Goal: Task Accomplishment & Management: Use online tool/utility

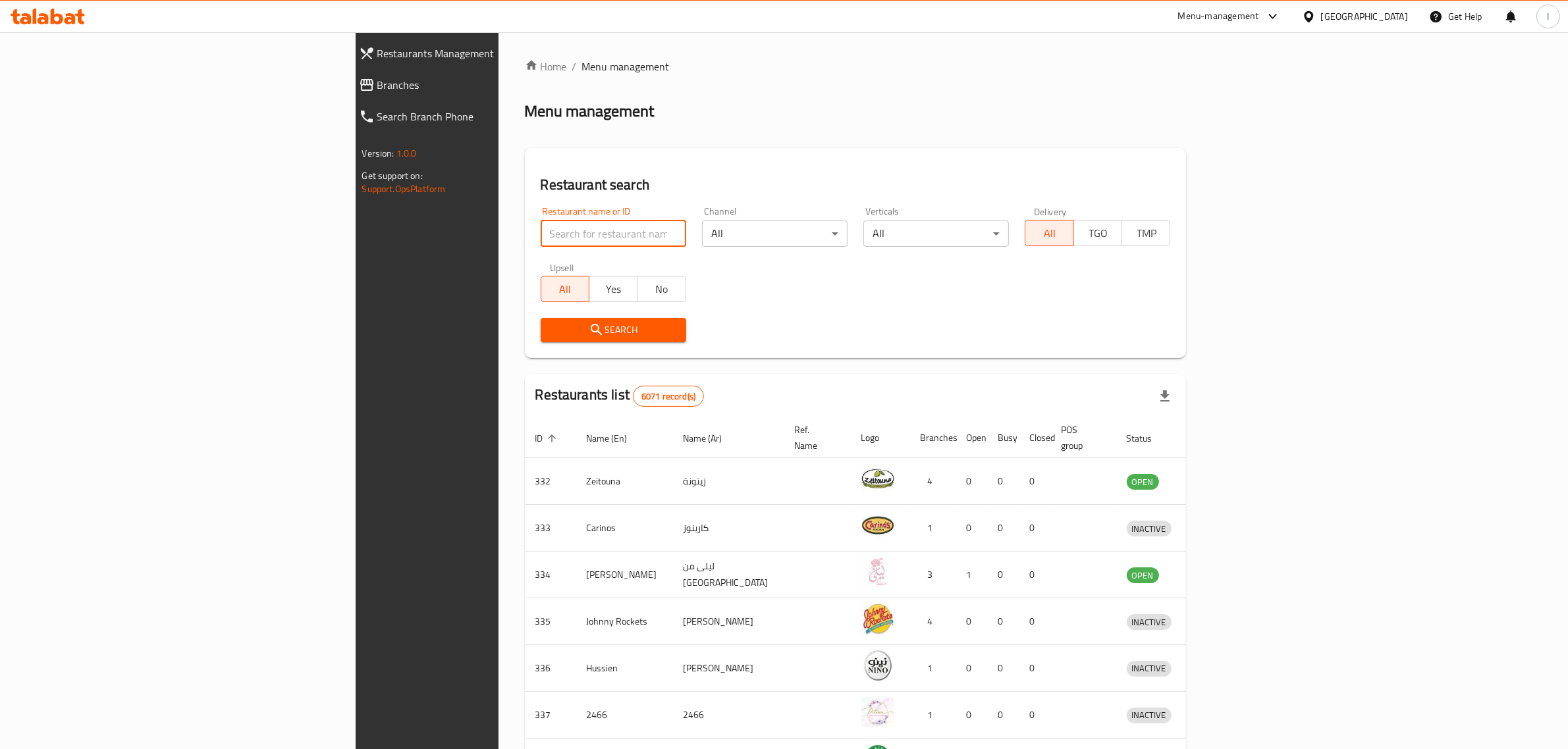
click at [541, 231] on input "search" at bounding box center [614, 234] width 146 height 26
paste input "Express Station Restaurant, [GEOGRAPHIC_DATA]"
click at [551, 336] on span "Search" at bounding box center [613, 330] width 125 height 16
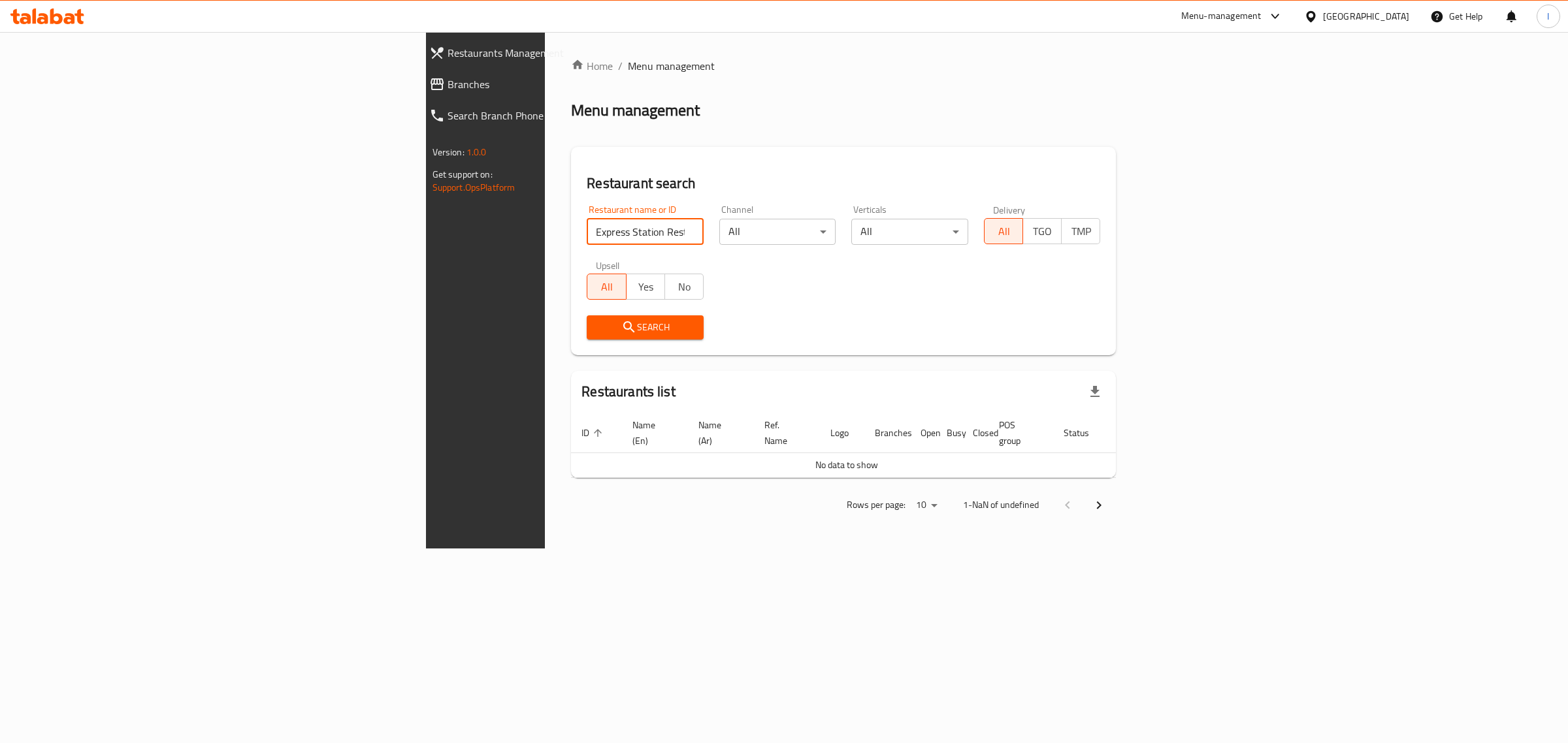
drag, startPoint x: 517, startPoint y: 230, endPoint x: 435, endPoint y: 233, distance: 82.1
click at [587, 233] on input "Express Station Restaurant, [GEOGRAPHIC_DATA]" at bounding box center [645, 232] width 117 height 26
click button "Search" at bounding box center [645, 327] width 117 height 24
click at [597, 331] on span "Search" at bounding box center [645, 327] width 96 height 16
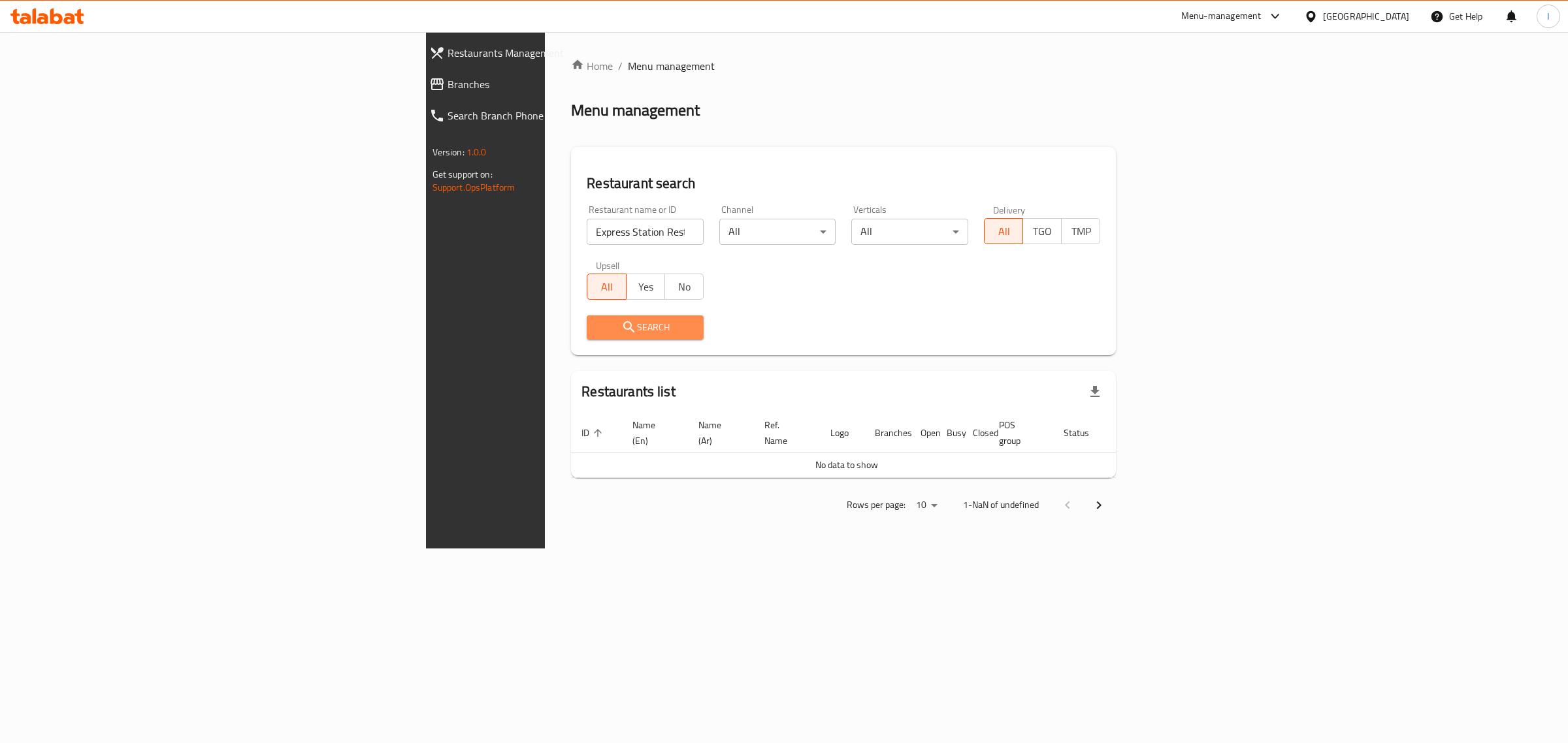
click at [597, 331] on span "Search" at bounding box center [645, 327] width 96 height 16
drag, startPoint x: 436, startPoint y: 234, endPoint x: 388, endPoint y: 234, distance: 48.0
click at [587, 234] on input "Express Station Restaurant" at bounding box center [645, 232] width 117 height 26
type input "Express Station"
click button "Search" at bounding box center [645, 327] width 117 height 24
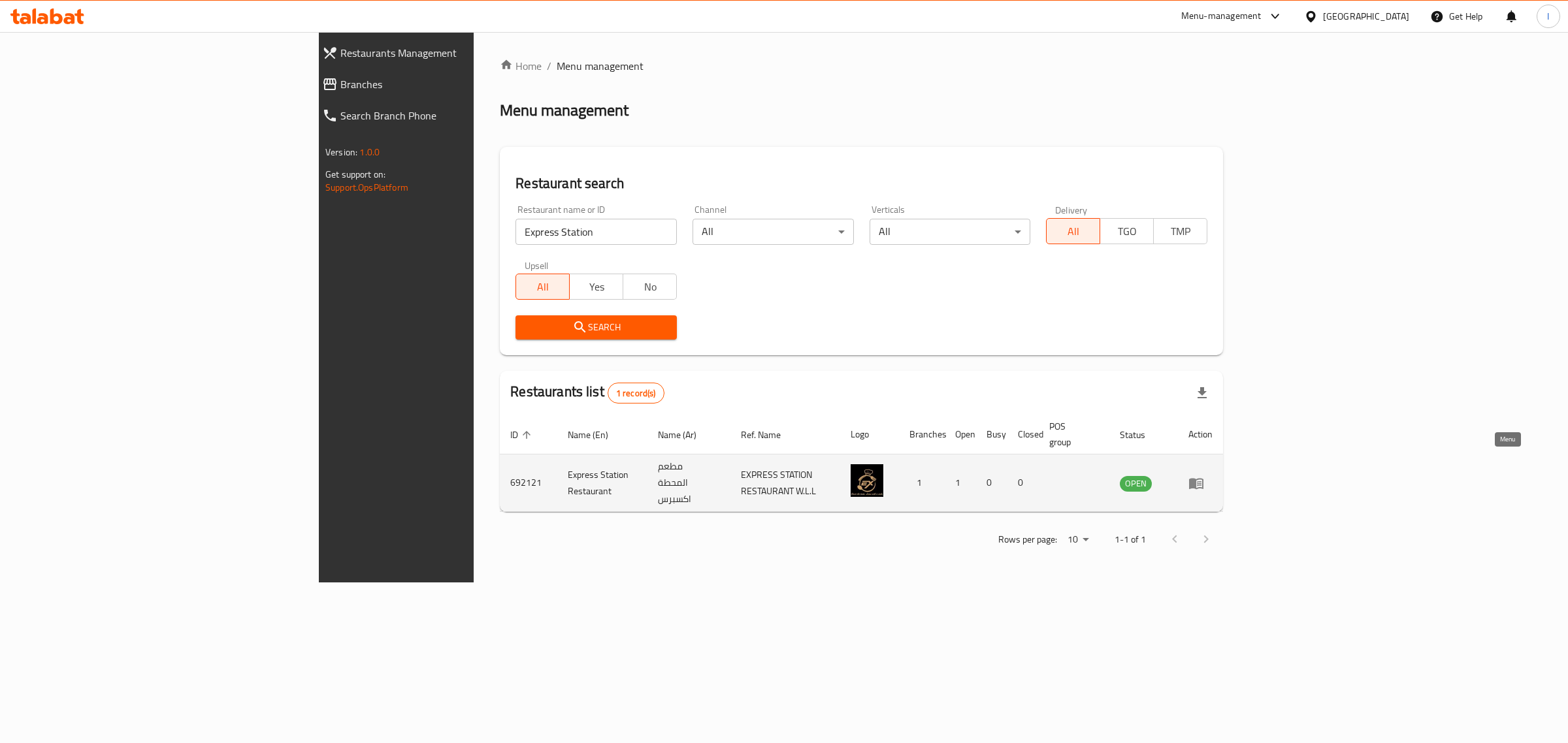
click at [1204, 475] on icon "enhanced table" at bounding box center [1196, 483] width 15 height 15
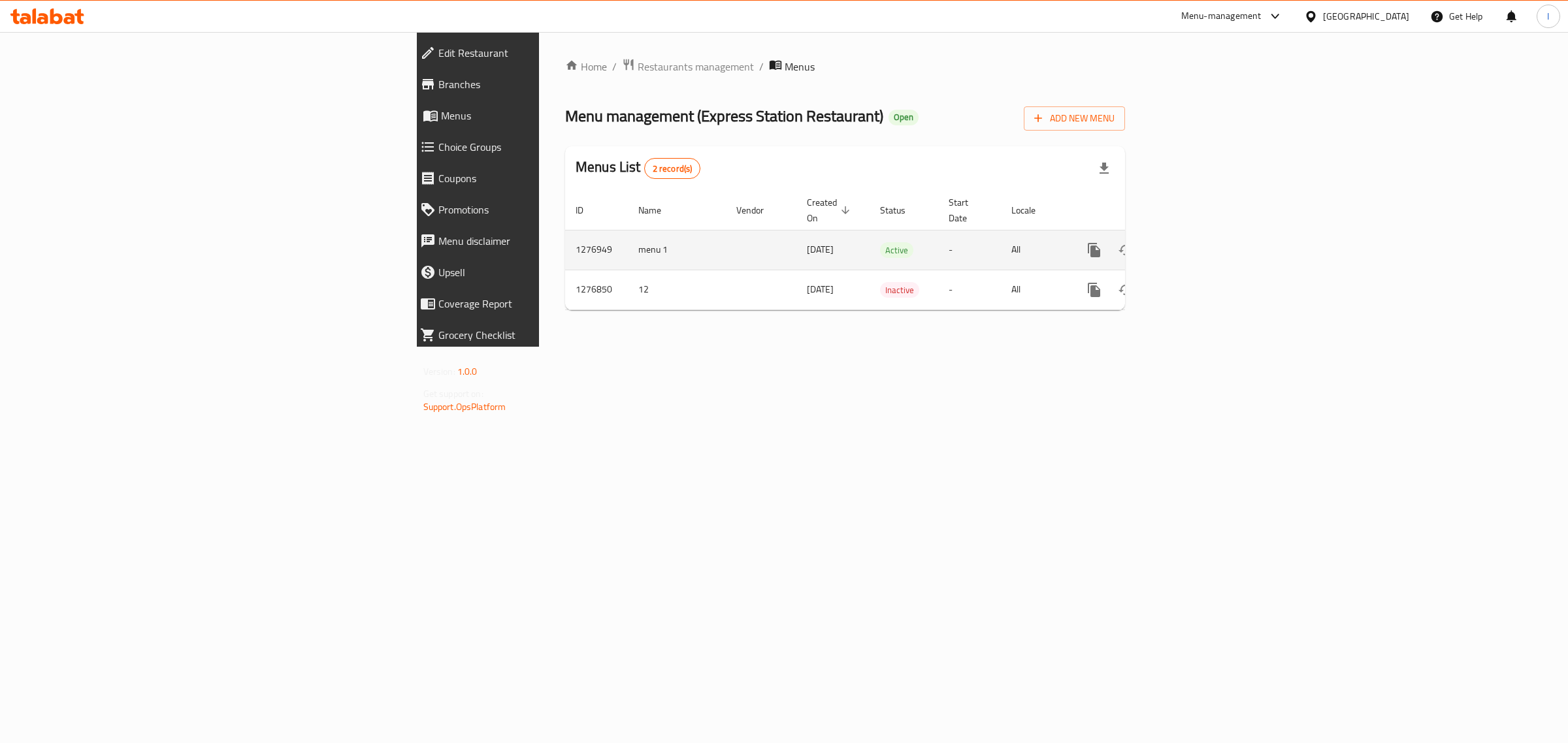
drag, startPoint x: 399, startPoint y: 242, endPoint x: 372, endPoint y: 245, distance: 27.2
click at [628, 242] on td "menu 1" at bounding box center [677, 249] width 98 height 40
click at [566, 245] on td "1276949" at bounding box center [596, 249] width 63 height 40
click at [1194, 244] on icon "enhanced table" at bounding box center [1188, 250] width 12 height 12
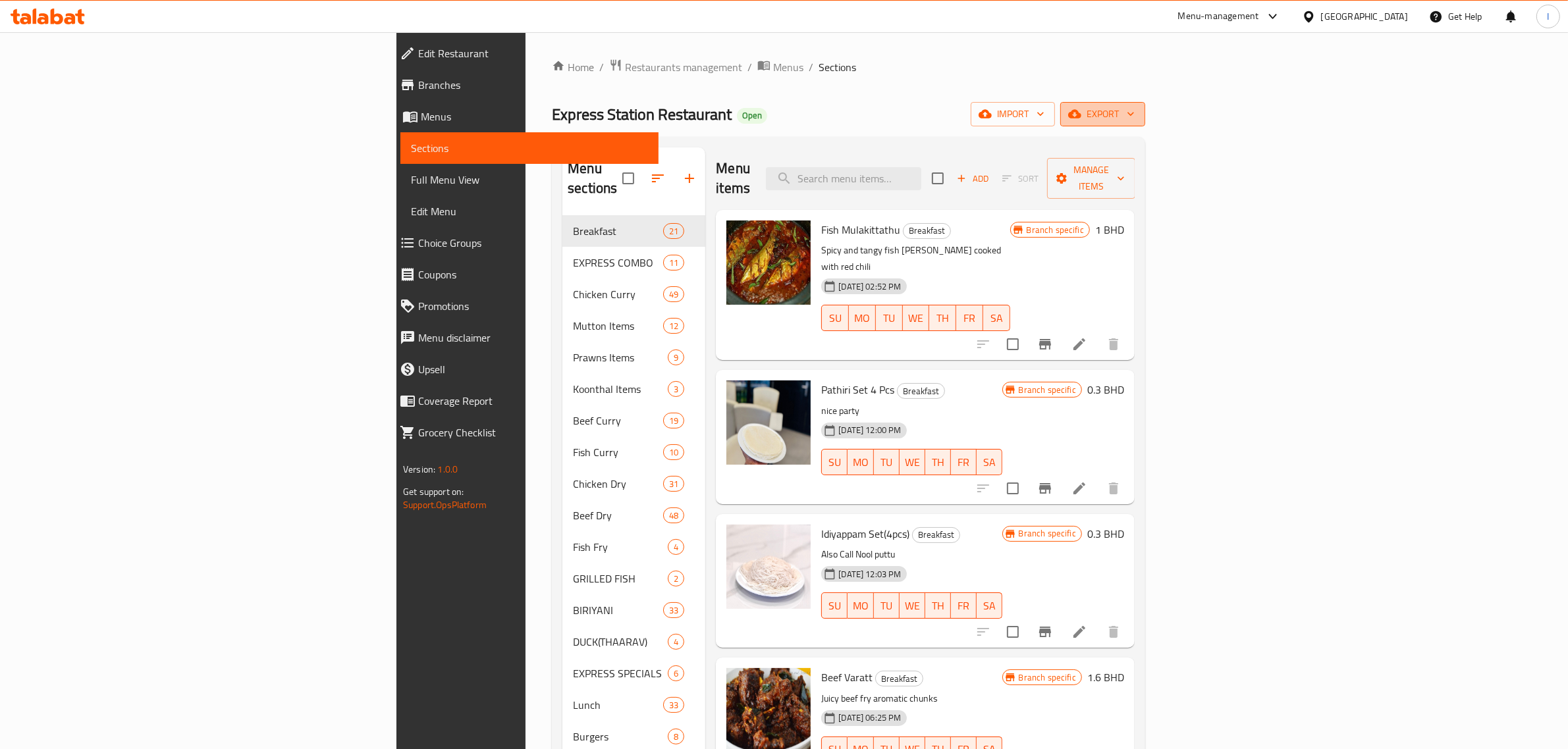
click at [1135, 116] on span "export" at bounding box center [1102, 114] width 64 height 16
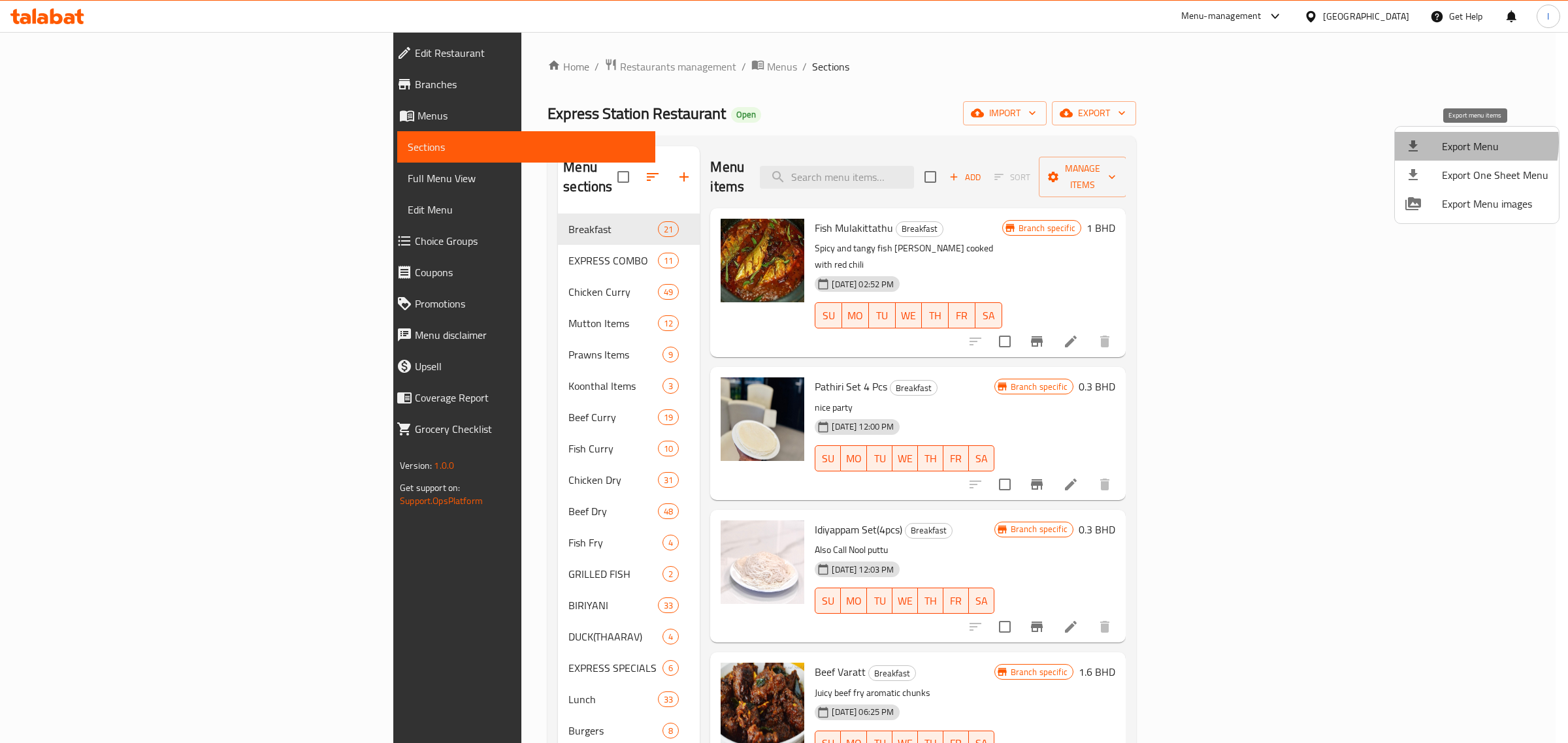
click at [1452, 143] on span "Export Menu" at bounding box center [1496, 146] width 107 height 15
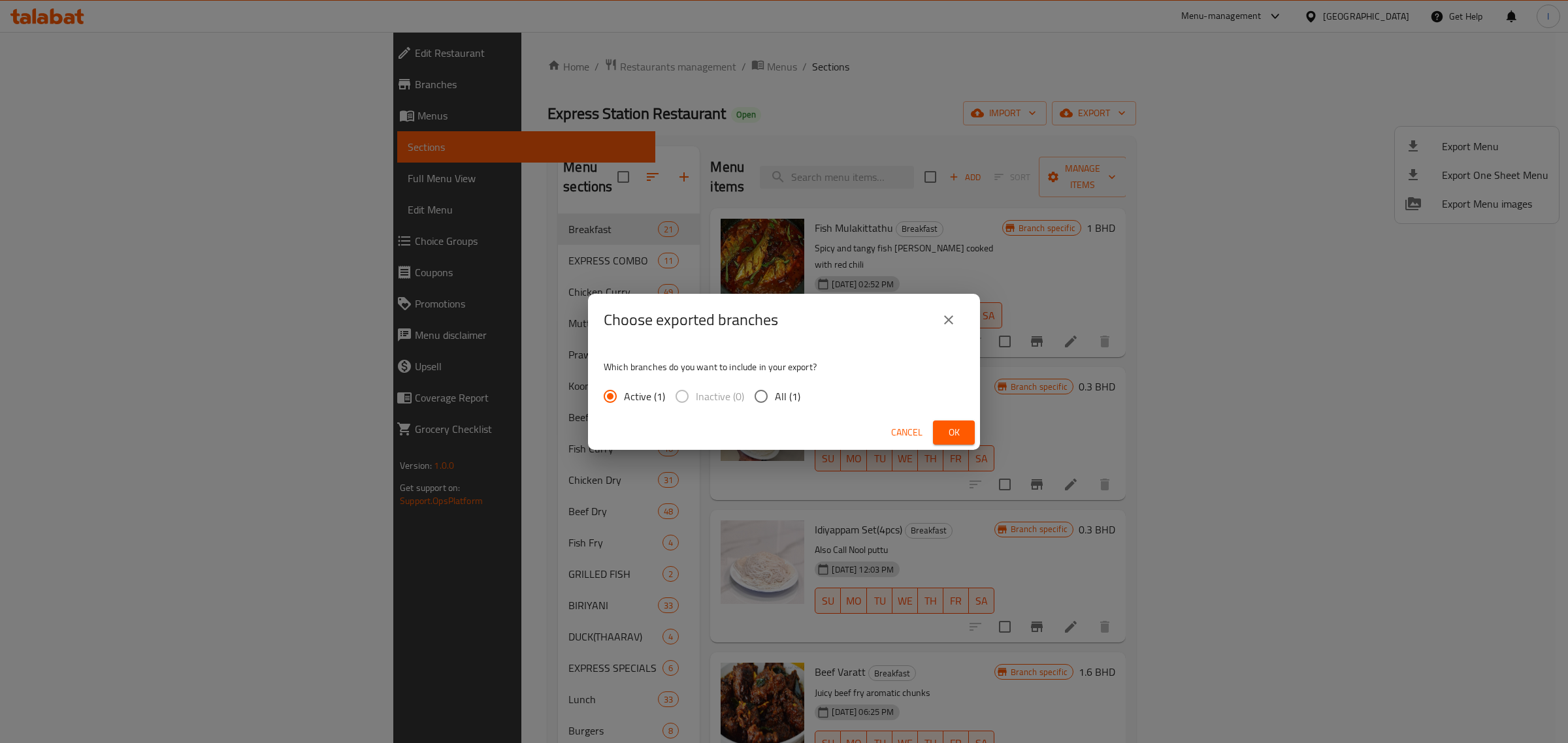
click at [1279, 144] on div "Choose exported branches Which branches do you want to include in your export? …" at bounding box center [784, 372] width 1568 height 743
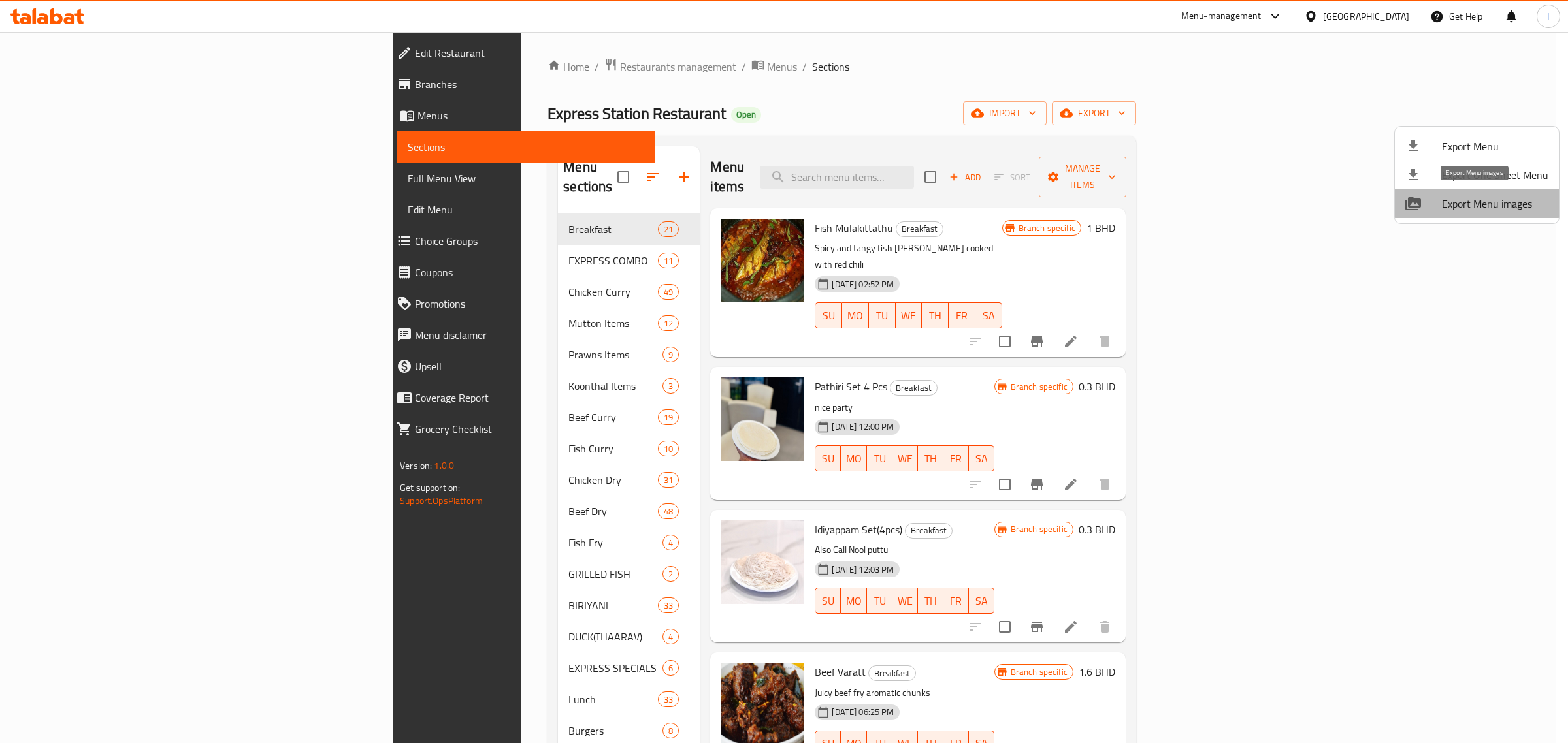
click at [1493, 196] on span "Export Menu images" at bounding box center [1496, 204] width 107 height 15
click at [902, 77] on div at bounding box center [784, 372] width 1568 height 743
